Goal: Navigation & Orientation: Find specific page/section

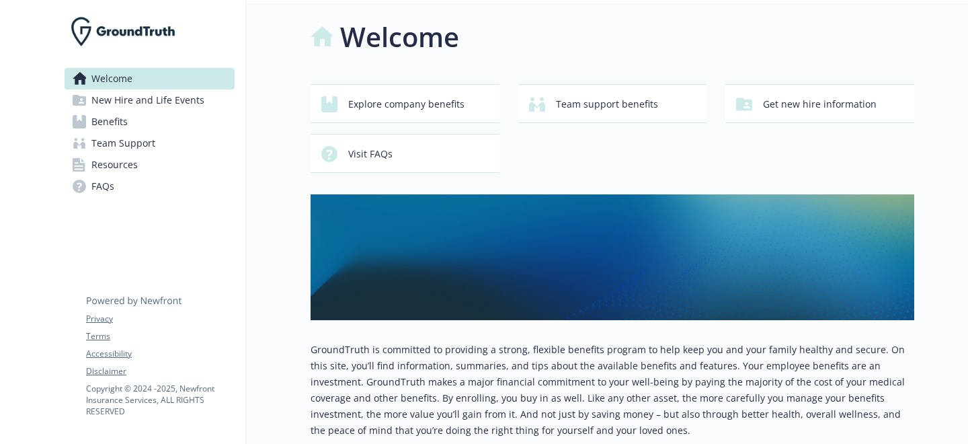
click at [111, 128] on span "Benefits" at bounding box center [109, 122] width 36 height 22
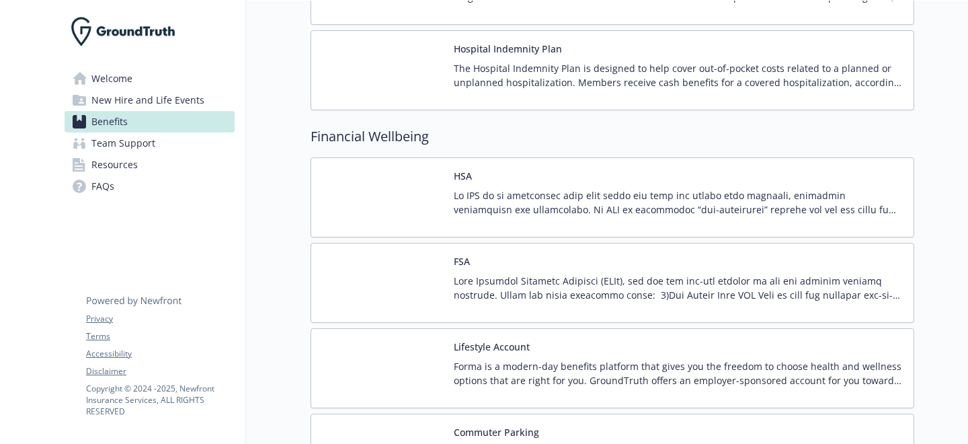
scroll to position [1639, 0]
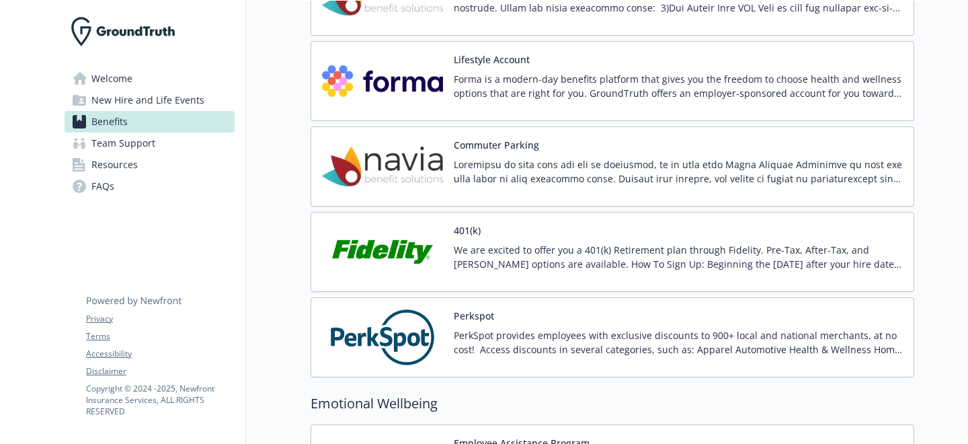
click at [119, 99] on span "New Hire and Life Events" at bounding box center [147, 100] width 113 height 22
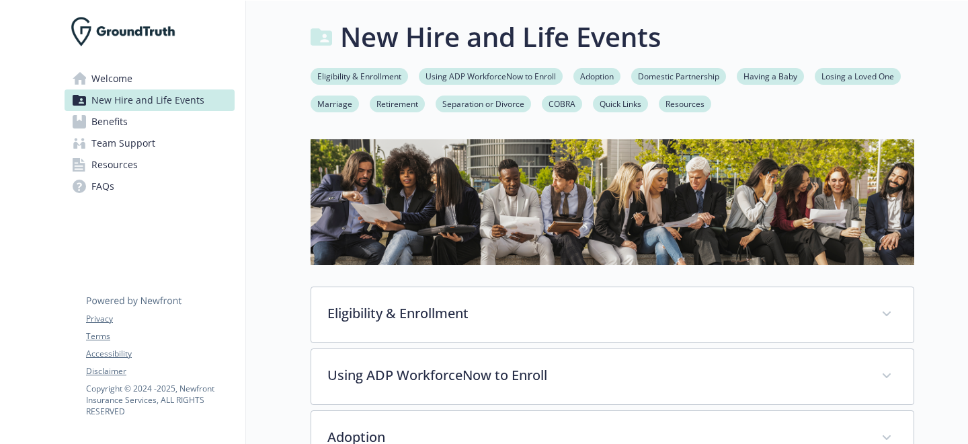
click at [122, 71] on span "Welcome" at bounding box center [111, 79] width 41 height 22
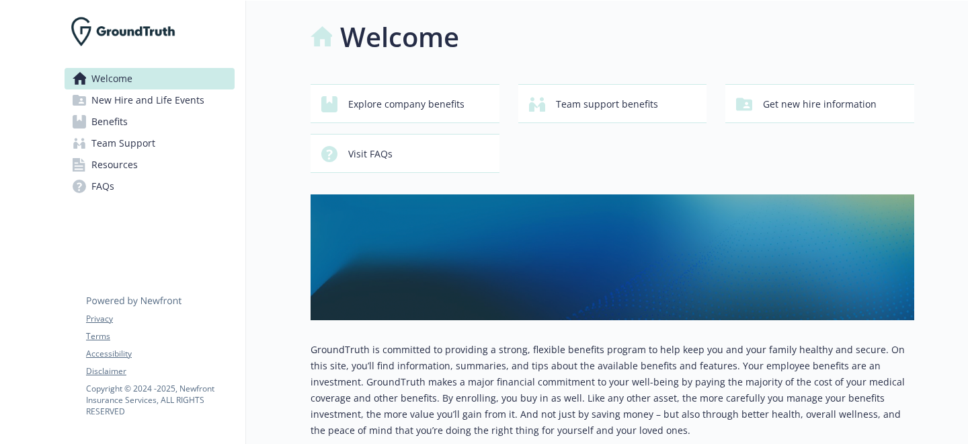
click at [107, 169] on span "Resources" at bounding box center [114, 165] width 46 height 22
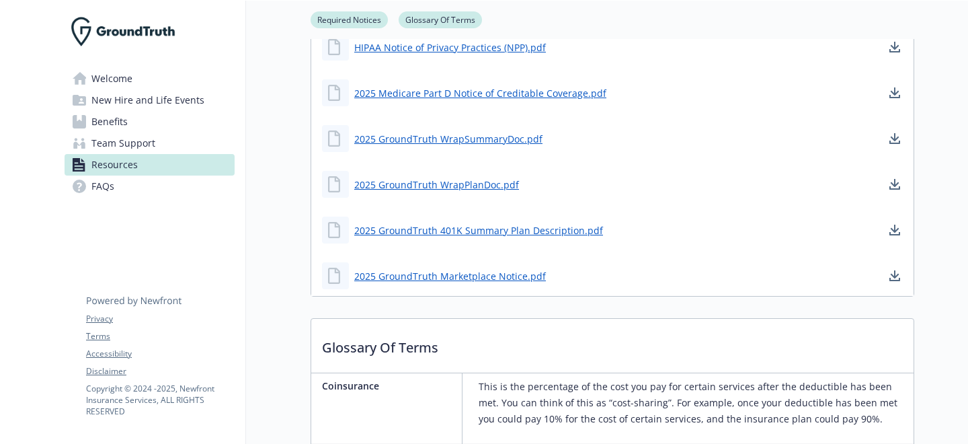
scroll to position [699, 0]
